Goal: Task Accomplishment & Management: Use online tool/utility

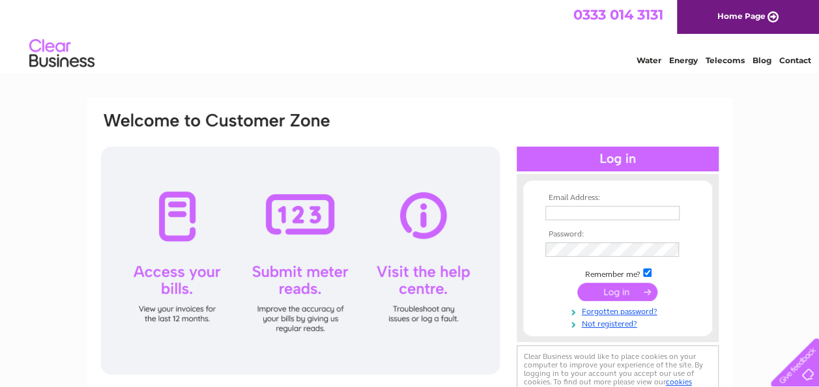
type input "morwildevelopments1976@outlook.com"
click at [616, 289] on input "submit" at bounding box center [617, 292] width 80 height 18
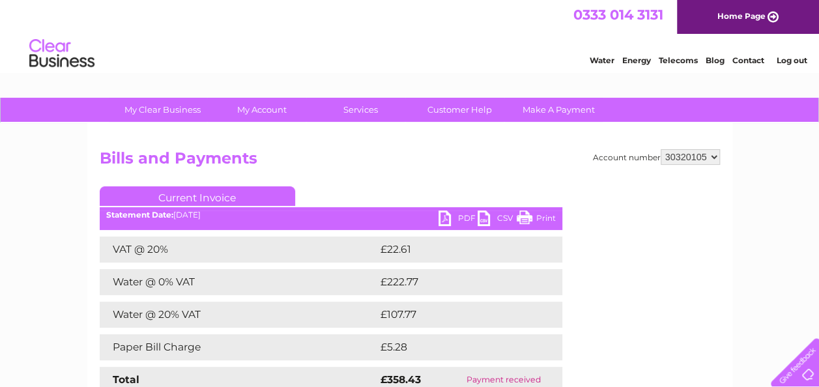
click at [603, 60] on link "Water" at bounding box center [602, 60] width 25 height 10
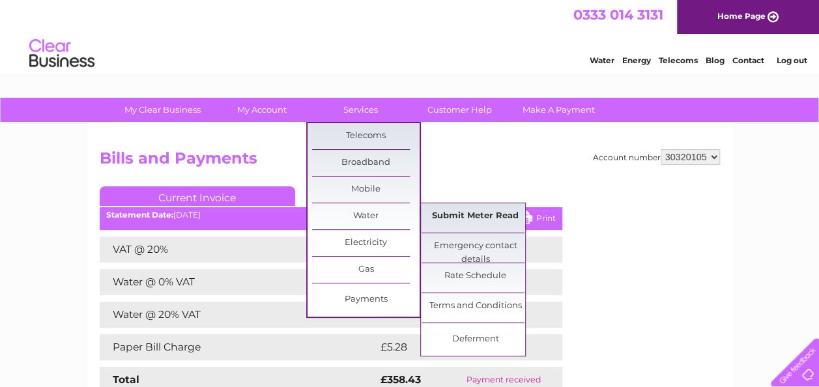
click at [464, 218] on link "Submit Meter Read" at bounding box center [474, 216] width 107 height 26
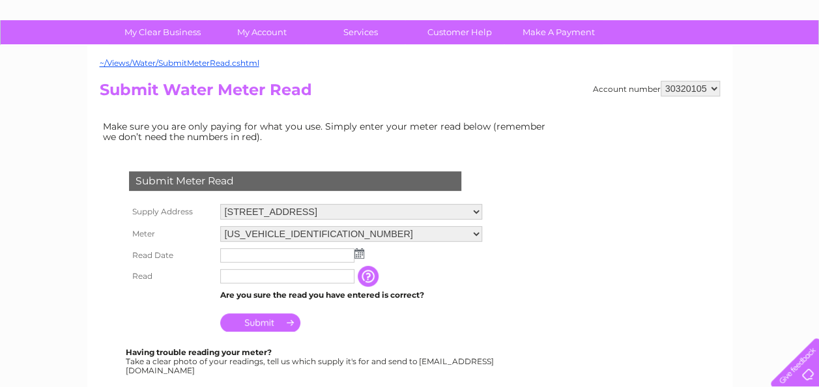
scroll to position [78, 0]
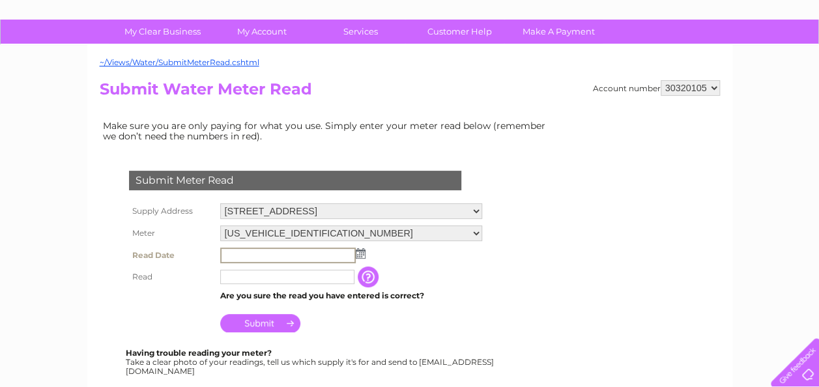
click at [256, 248] on input "text" at bounding box center [288, 256] width 136 height 16
click at [360, 251] on img at bounding box center [359, 253] width 10 height 10
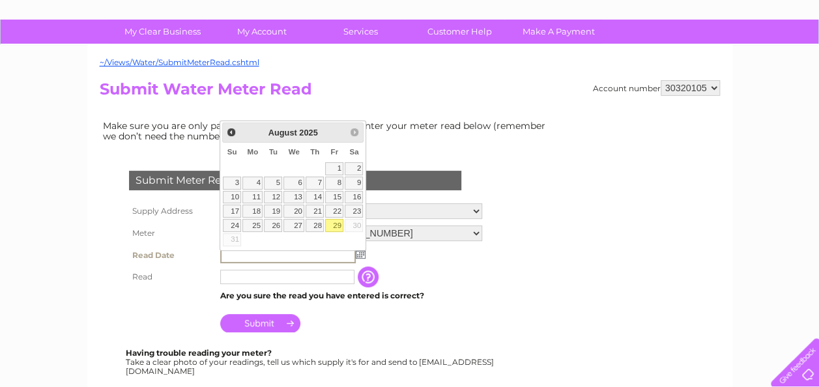
click at [331, 222] on link "29" at bounding box center [334, 225] width 18 height 13
type input "2025/08/29"
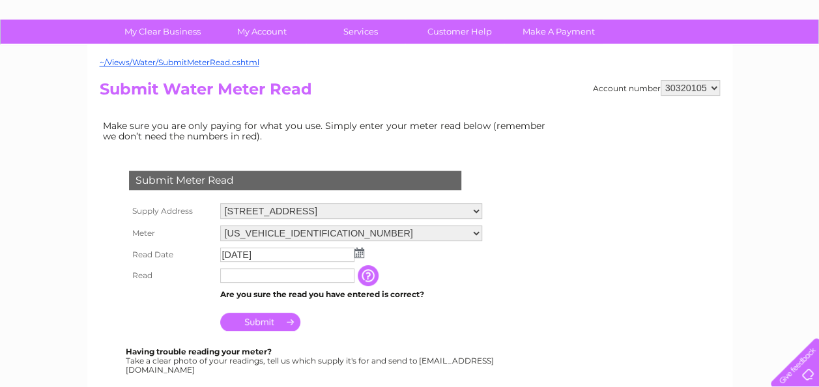
click at [261, 272] on input "text" at bounding box center [287, 275] width 134 height 14
click at [263, 324] on input "Submit" at bounding box center [260, 323] width 80 height 18
click at [259, 275] on input "23100" at bounding box center [287, 275] width 134 height 14
type input "2"
type input "02310"
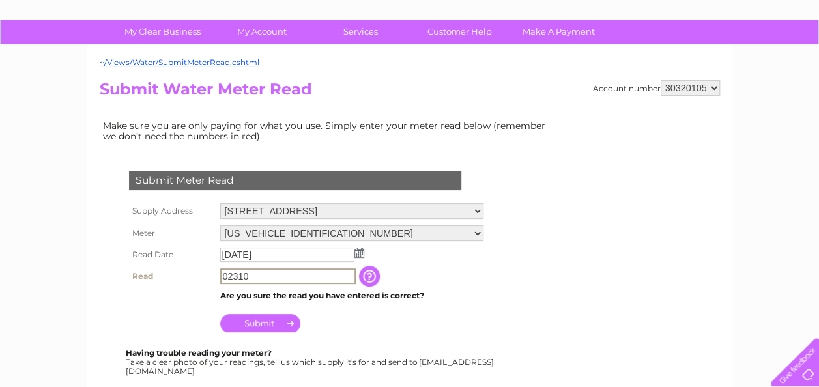
click at [259, 324] on input "Submit" at bounding box center [260, 323] width 80 height 18
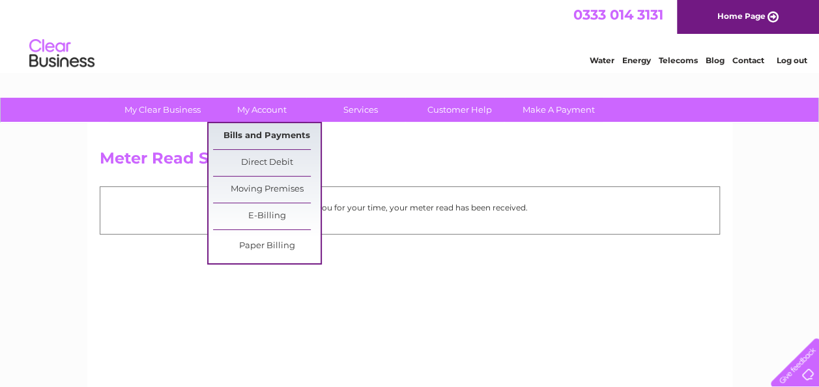
click at [266, 130] on link "Bills and Payments" at bounding box center [266, 136] width 107 height 26
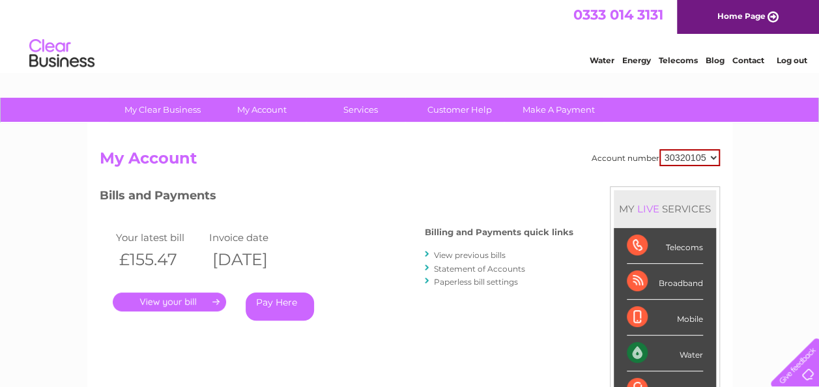
click at [786, 57] on link "Log out" at bounding box center [791, 60] width 31 height 10
